Goal: Task Accomplishment & Management: Complete application form

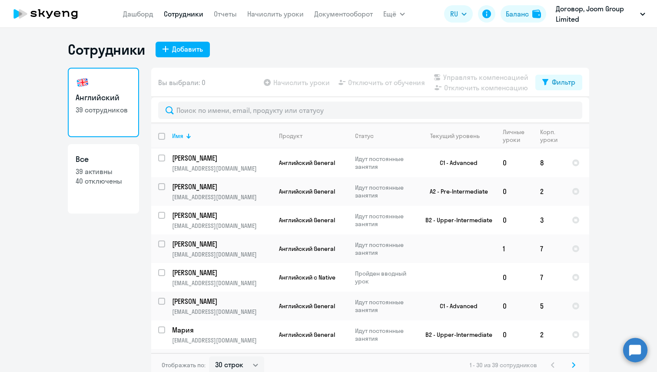
select select "30"
click at [167, 49] on icon at bounding box center [166, 49] width 6 height 6
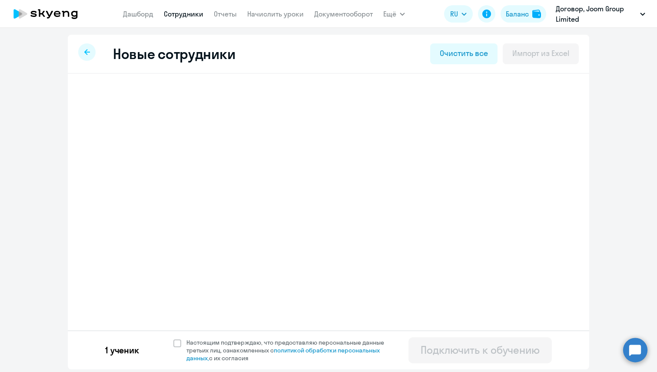
select select "english_adult_not_native_speaker"
select select "-4"
click at [176, 136] on span "Добавить ученика" at bounding box center [152, 135] width 60 height 10
select select "english_adult_not_native_speaker"
select select "1"
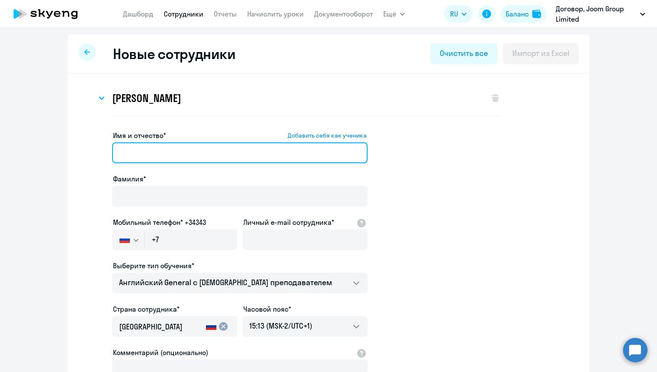
click at [175, 161] on input "Имя и отчество* Добавить себя как ученика" at bounding box center [240, 153] width 256 height 21
paste input "[PERSON_NAME]"
drag, startPoint x: 199, startPoint y: 154, endPoint x: 157, endPoint y: 154, distance: 42.2
click at [157, 154] on input "[PERSON_NAME]" at bounding box center [240, 153] width 256 height 21
type input "[PERSON_NAME]"
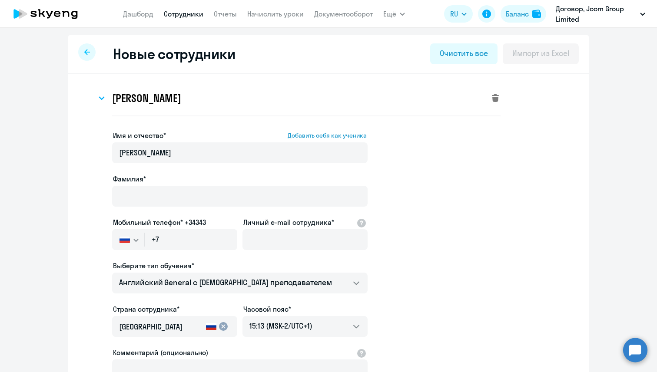
click at [495, 100] on icon at bounding box center [495, 98] width 7 height 8
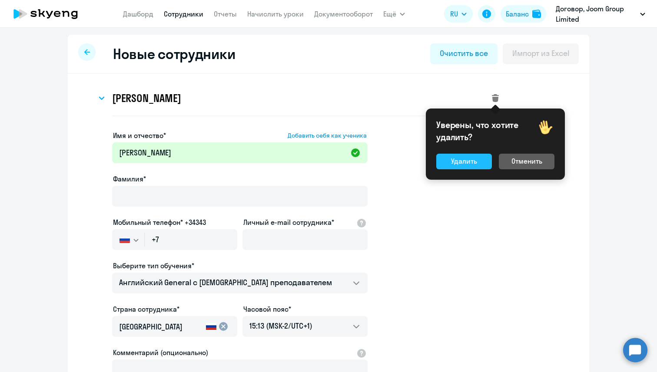
click at [471, 157] on div "Удалить" at bounding box center [464, 161] width 26 height 10
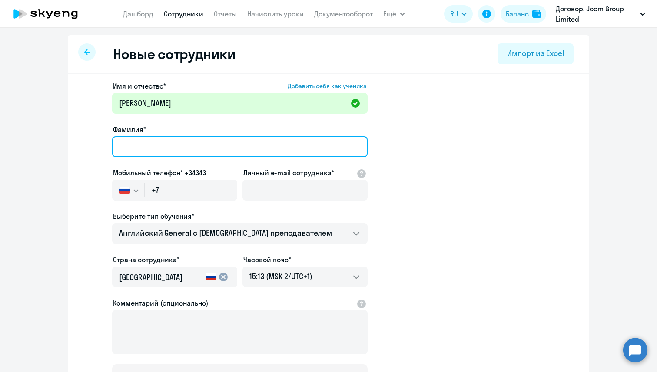
click at [204, 151] on input "Фамилия*" at bounding box center [240, 146] width 256 height 21
paste input "[PERSON_NAME]"
type input "[PERSON_NAME]"
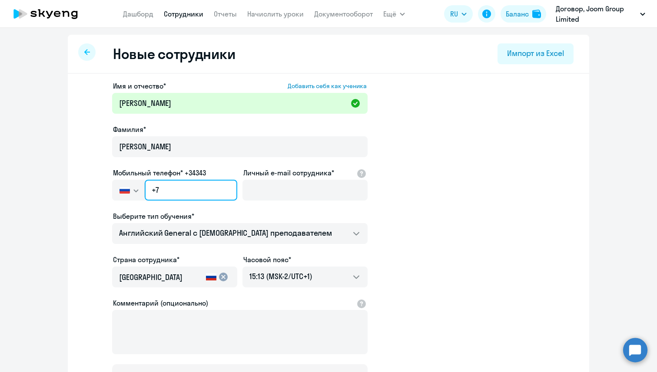
click at [173, 188] on input "+7" at bounding box center [191, 190] width 93 height 21
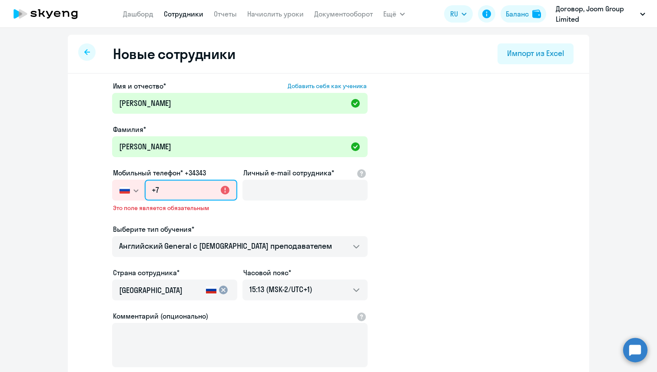
click at [162, 189] on input "+7" at bounding box center [191, 190] width 93 height 21
paste input "[PHONE_NUMBER]"
type input "[PHONE_NUMBER]"
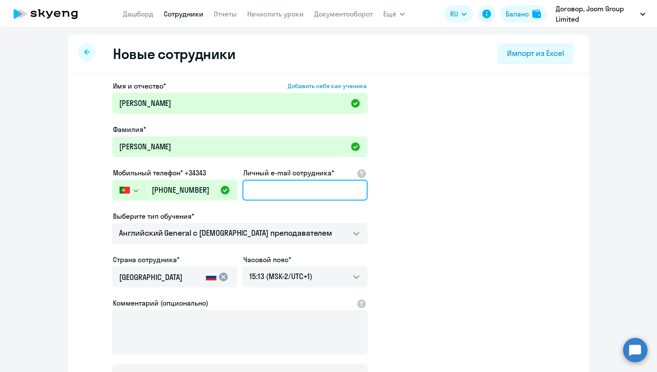
click at [281, 183] on input "Личный e-mail сотрудника*" at bounding box center [305, 190] width 125 height 21
paste input "[EMAIL_ADDRESS][DOMAIN_NAME]"
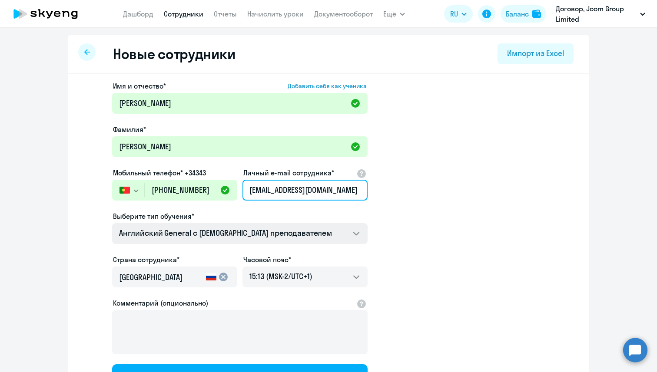
type input "[EMAIL_ADDRESS][DOMAIN_NAME]"
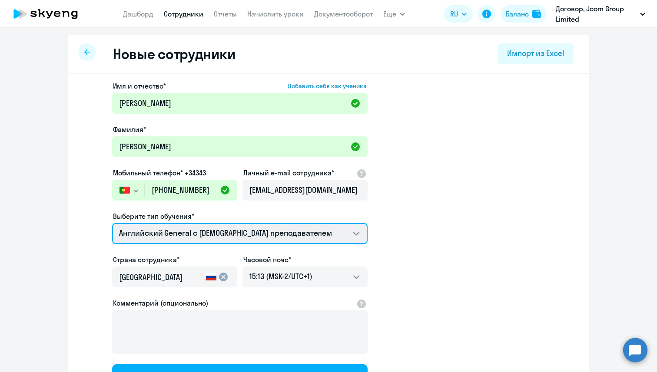
click at [259, 236] on select "Talks 15 минутные разговоры на английском Премиум английский с русскоговорящим …" at bounding box center [240, 233] width 256 height 21
select select "english_adult_native_speaker"
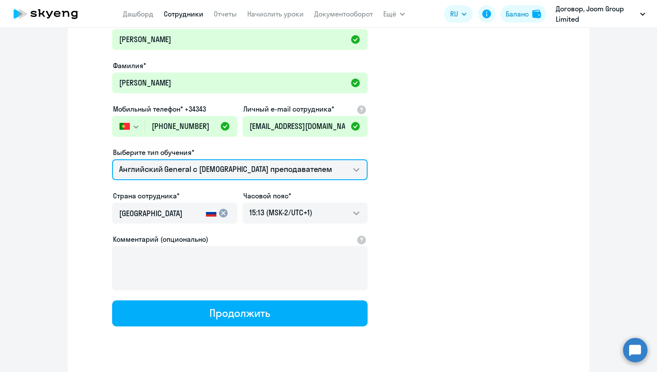
scroll to position [67, 0]
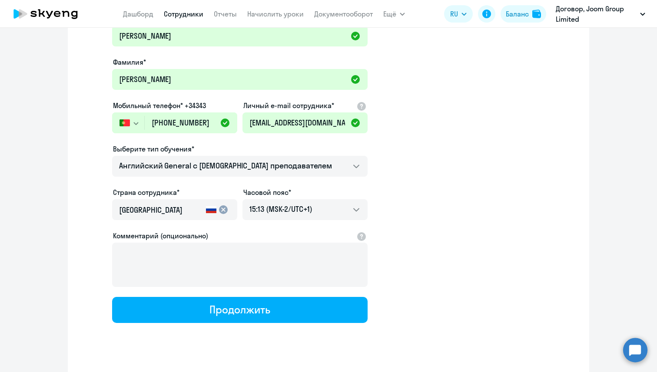
click at [225, 211] on mat-icon "cancel" at bounding box center [223, 210] width 10 height 10
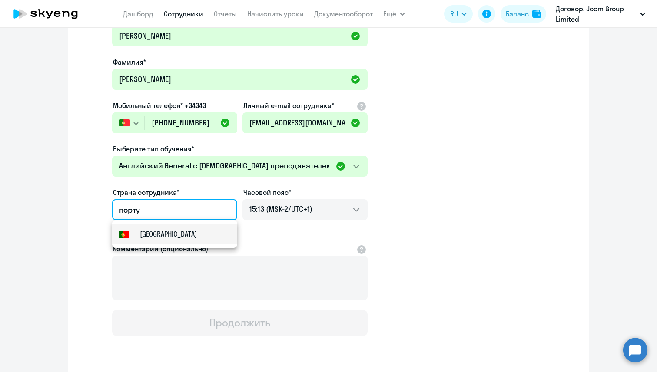
click at [183, 236] on mat-option "[GEOGRAPHIC_DATA]" at bounding box center [174, 234] width 125 height 21
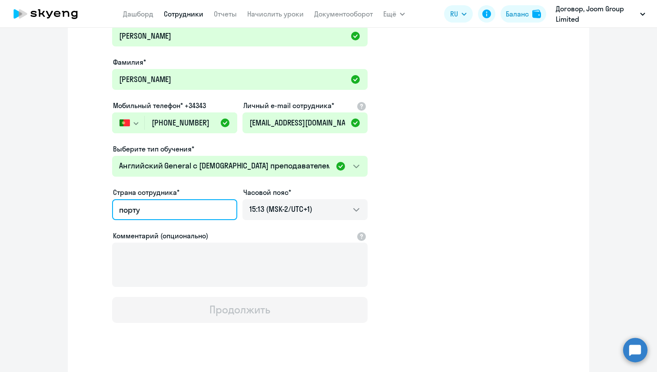
type input "[GEOGRAPHIC_DATA]"
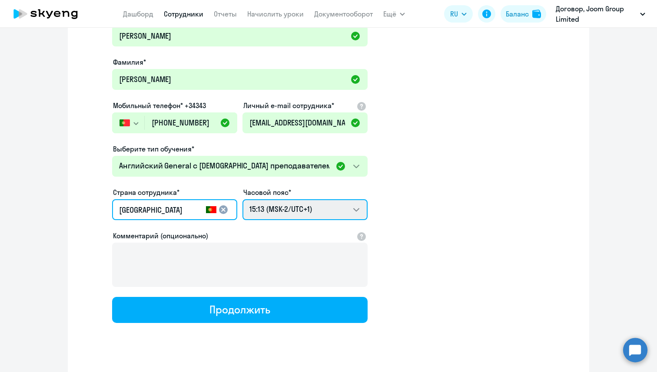
click at [284, 206] on select "03:13 (MSK-14/UTC-11) 04:13 (MSK-13/UTC-10) 05:13 (MSK-12/UTC-9) 06:13 (MSK-11/…" at bounding box center [305, 209] width 125 height 21
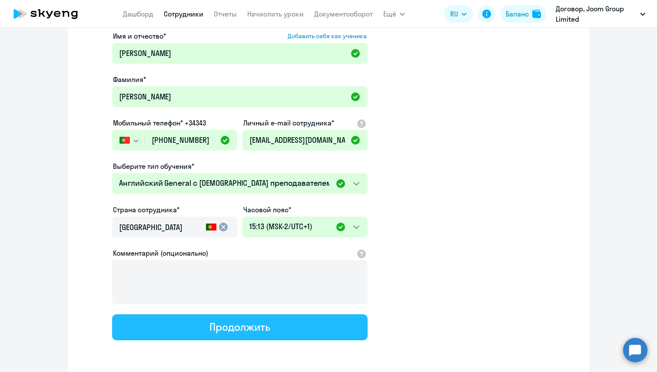
click at [236, 328] on div "Продолжить" at bounding box center [239, 327] width 60 height 14
select select "english_adult_native_speaker"
select select "1"
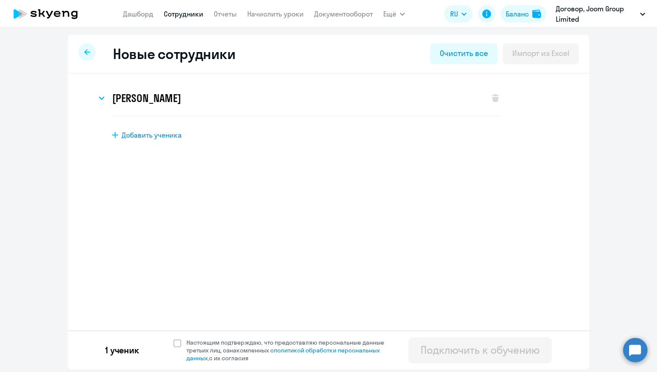
scroll to position [0, 0]
click at [178, 344] on span at bounding box center [177, 344] width 8 height 8
click at [173, 339] on input "Настоящим подтверждаю, что предоставляю персональные данные третьих лиц, ознако…" at bounding box center [173, 339] width 0 height 0
checkbox input "true"
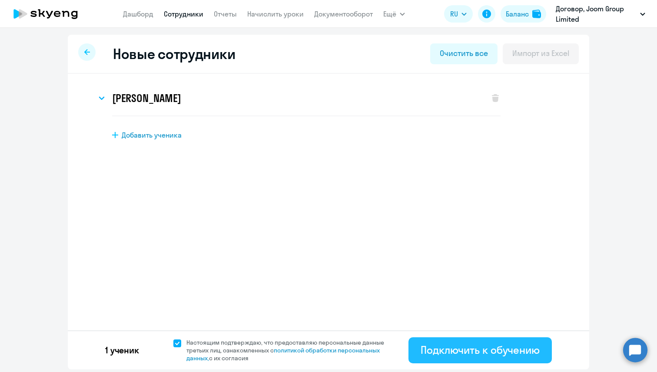
click at [430, 351] on div "Подключить к обучению" at bounding box center [480, 350] width 119 height 14
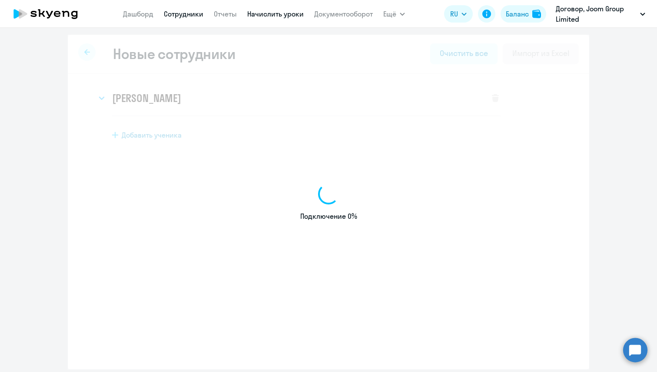
select select "english_adult_not_native_speaker"
select select "1"
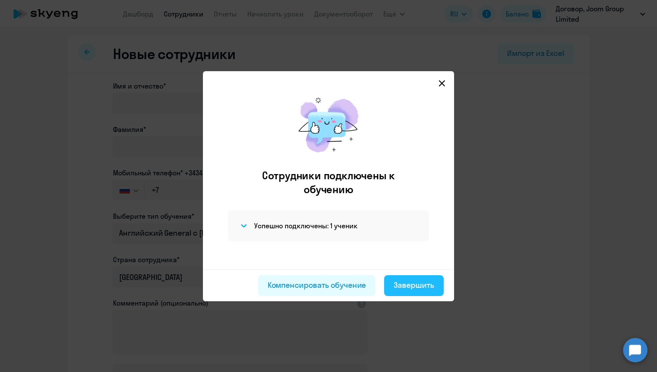
click at [399, 290] on div "Завершить" at bounding box center [414, 285] width 40 height 11
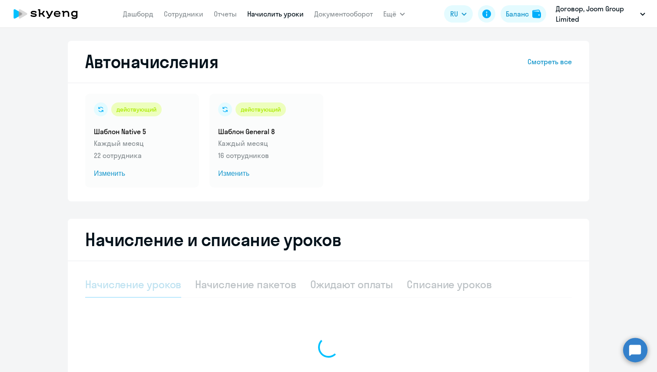
select select "10"
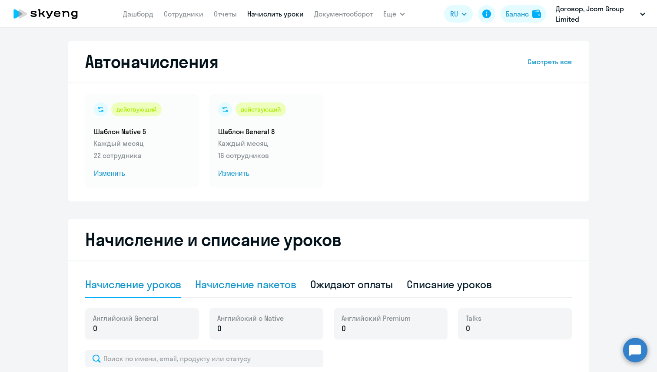
click at [226, 293] on div "Начисление пакетов" at bounding box center [245, 285] width 101 height 26
select select "10"
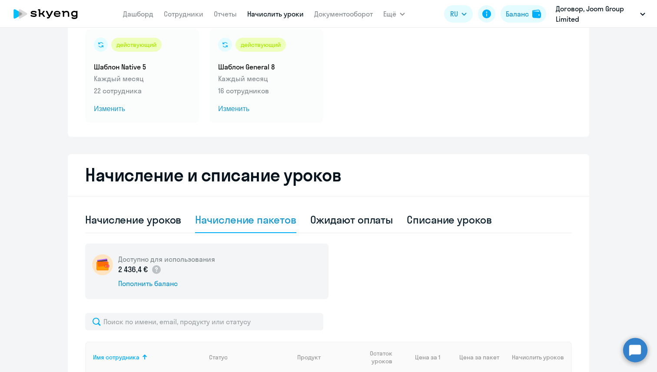
scroll to position [105, 0]
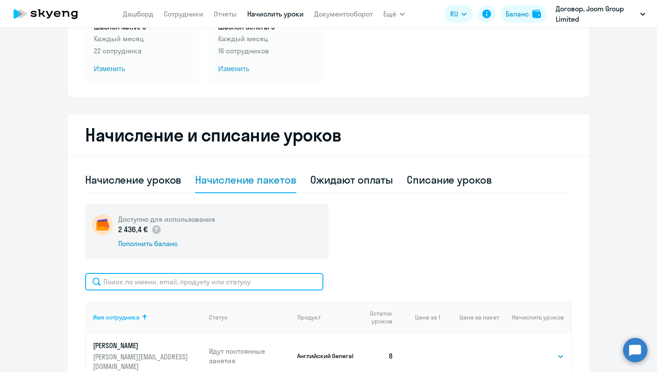
click at [217, 278] on input "text" at bounding box center [204, 281] width 238 height 17
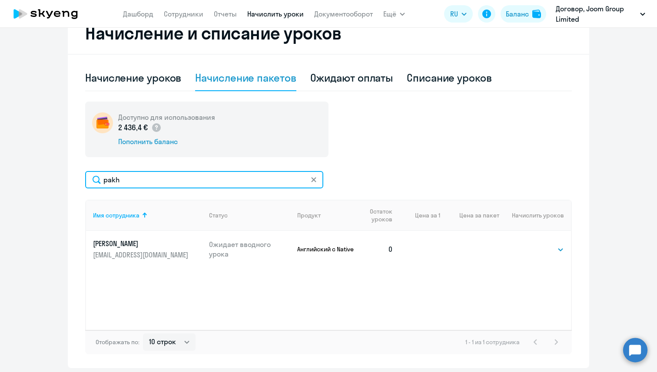
scroll to position [209, 0]
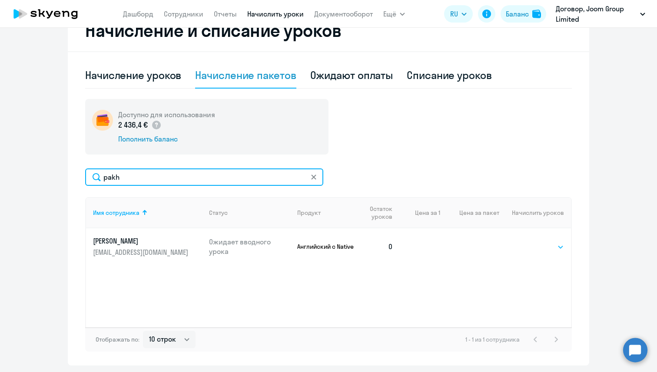
type input "pakh"
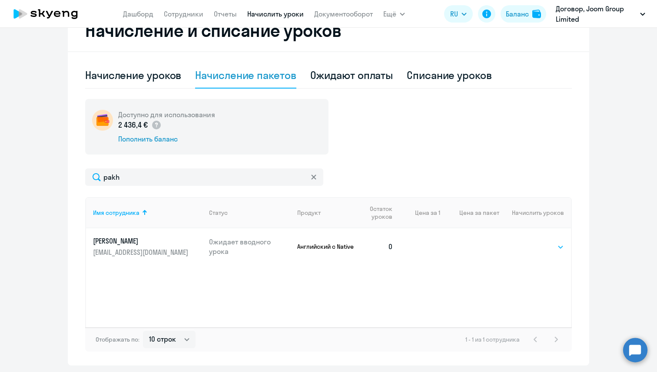
click at [552, 247] on select "Выбрать 4 8 16 32 64" at bounding box center [546, 247] width 36 height 10
select select "4"
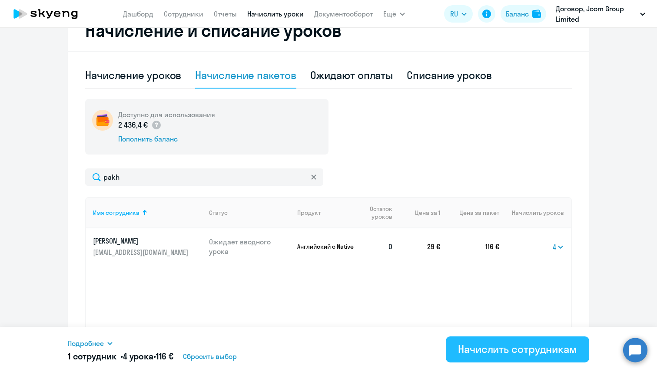
click at [507, 350] on div "Начислить сотрудникам" at bounding box center [517, 349] width 119 height 14
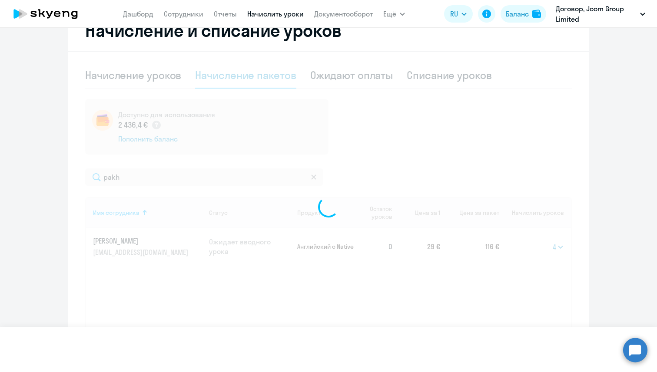
select select
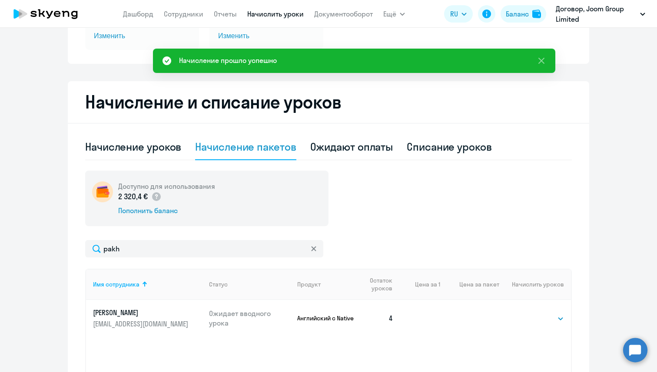
scroll to position [0, 0]
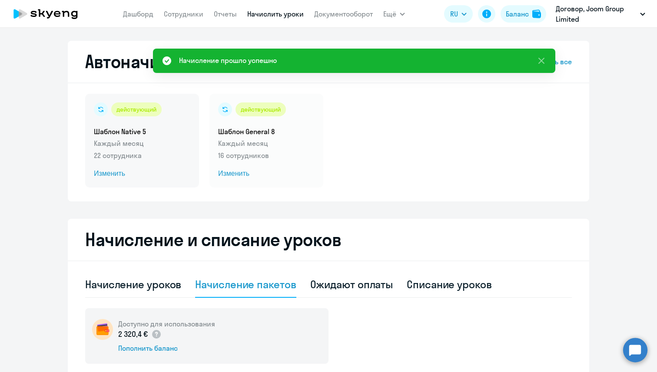
click at [131, 146] on p "Каждый месяц" at bounding box center [142, 143] width 96 height 10
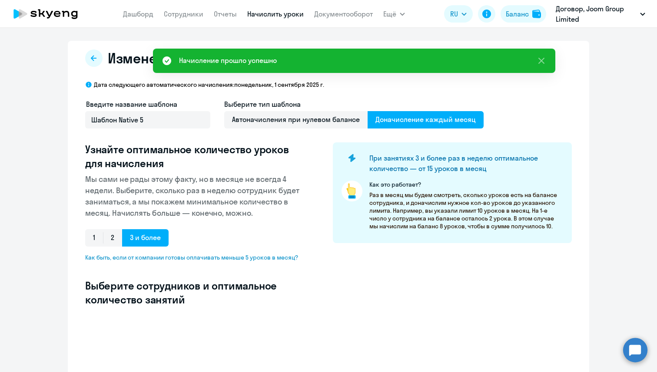
select select "10"
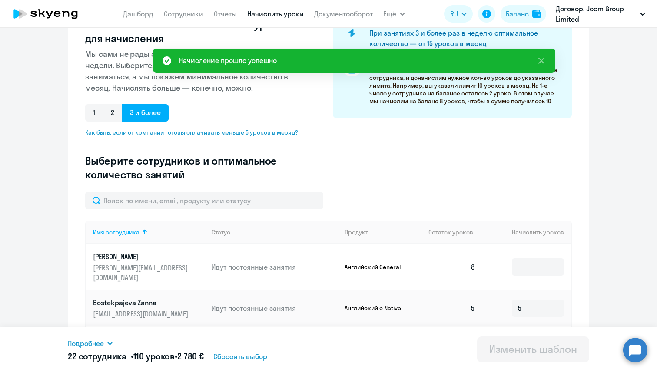
scroll to position [210, 0]
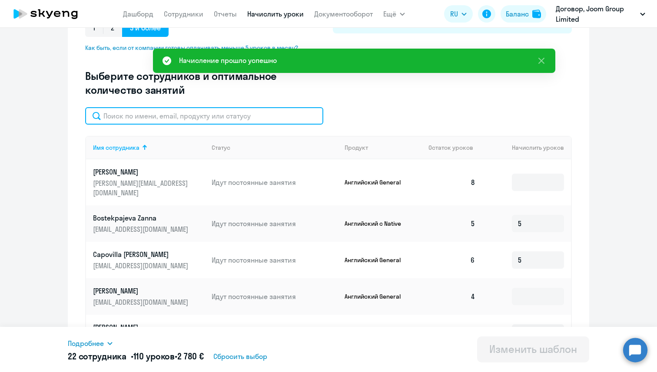
click at [190, 121] on input "text" at bounding box center [204, 115] width 238 height 17
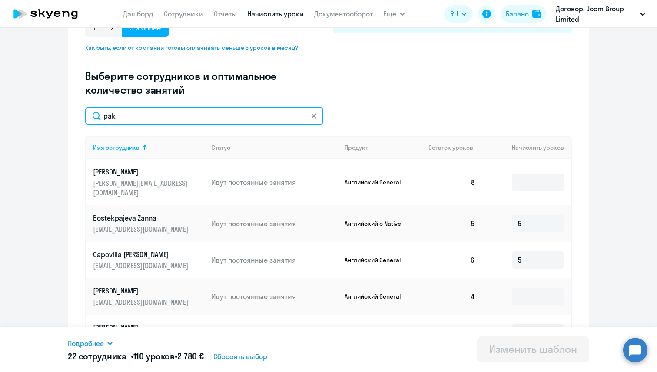
scroll to position [177, 0]
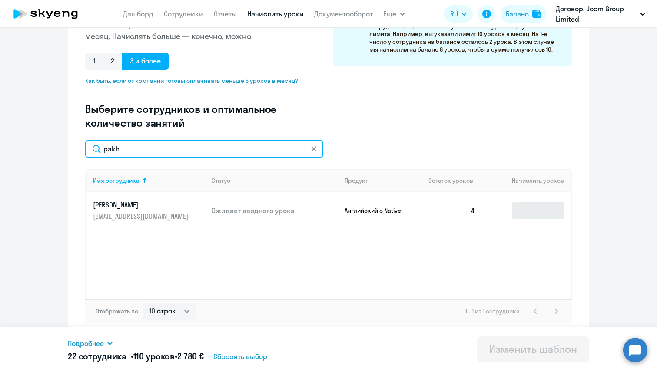
type input "pakh"
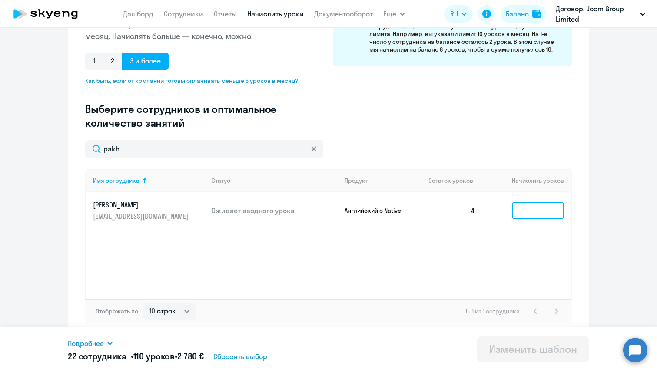
click at [538, 213] on input at bounding box center [538, 210] width 52 height 17
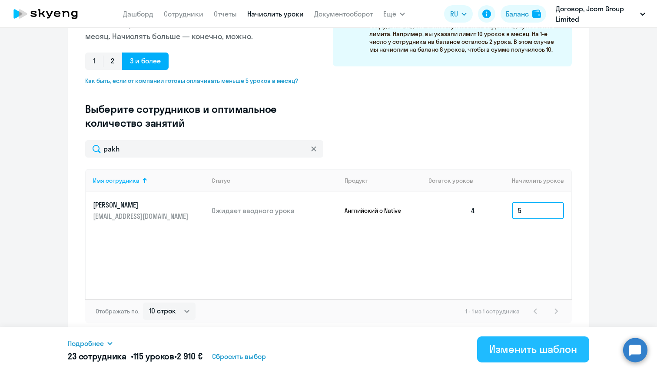
type input "5"
click at [521, 344] on div "Изменить шаблон" at bounding box center [533, 349] width 88 height 14
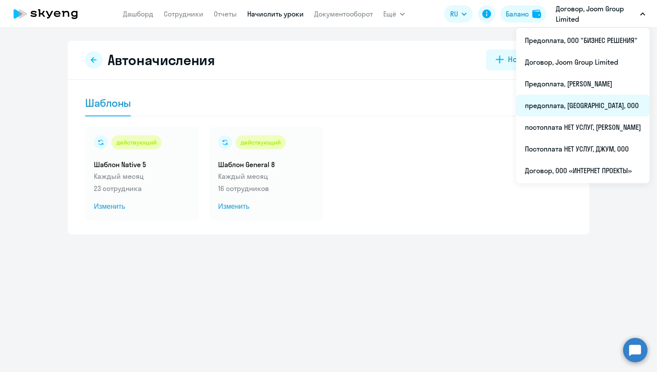
click at [589, 101] on li "предоплата, [GEOGRAPHIC_DATA], ООО" at bounding box center [582, 106] width 133 height 22
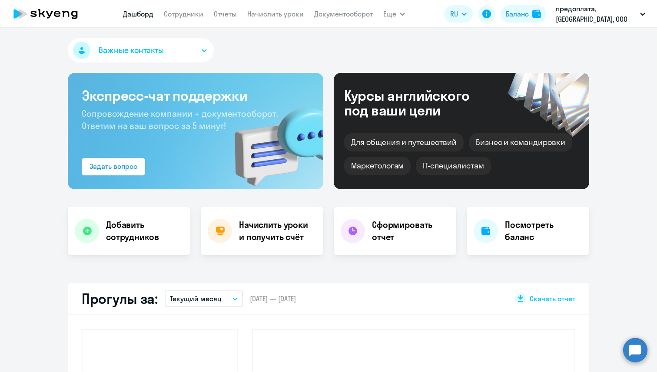
click at [183, 20] on nav "[PERSON_NAME] Отчеты Начислить уроки Документооборот" at bounding box center [248, 13] width 250 height 17
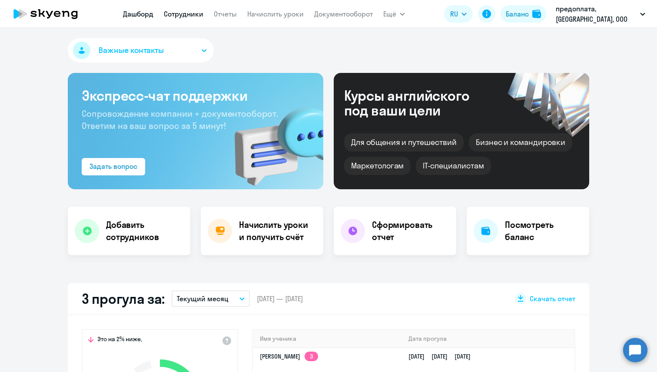
click at [187, 14] on link "Сотрудники" at bounding box center [184, 14] width 40 height 9
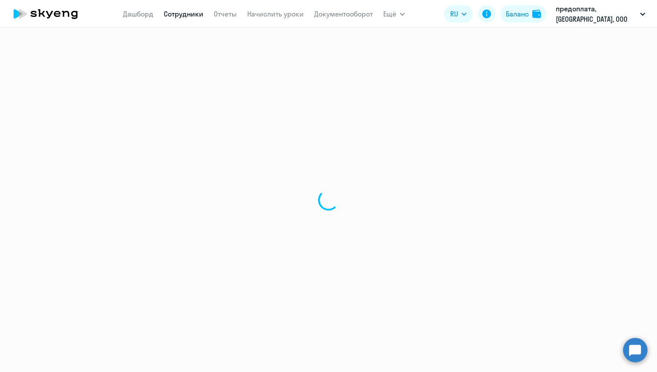
select select "30"
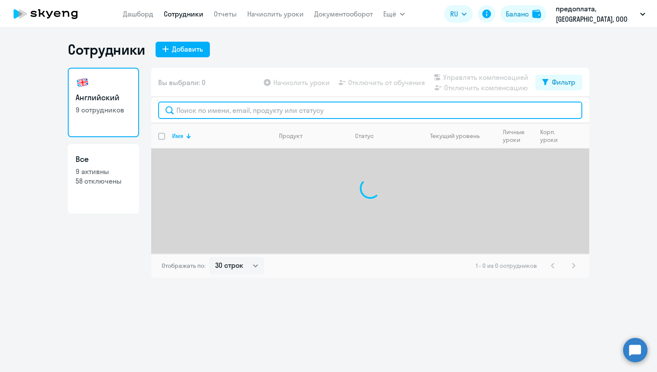
click at [206, 108] on input "text" at bounding box center [370, 110] width 424 height 17
paste input "[PERSON_NAME]"
type input "[PERSON_NAME]"
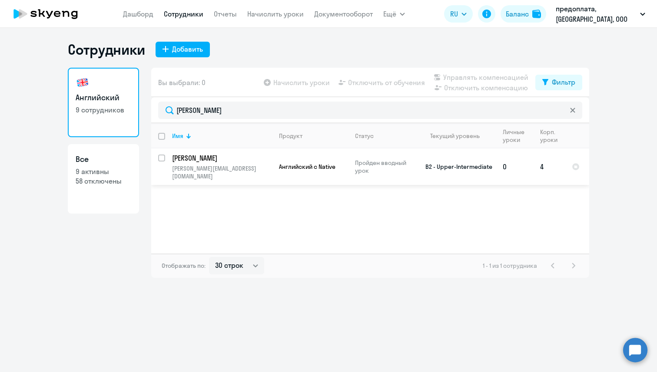
click at [211, 159] on p "[PERSON_NAME]" at bounding box center [221, 158] width 98 height 10
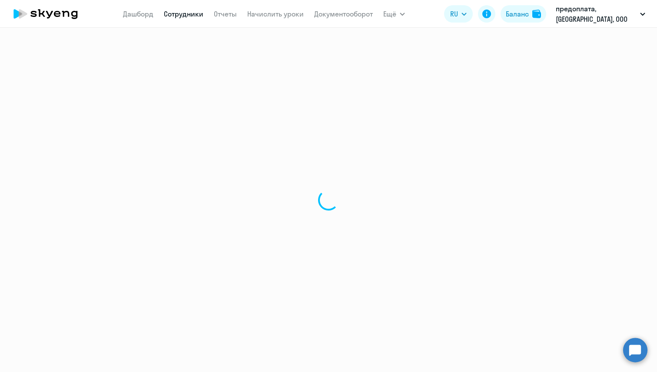
select select "english"
